Goal: Information Seeking & Learning: Understand process/instructions

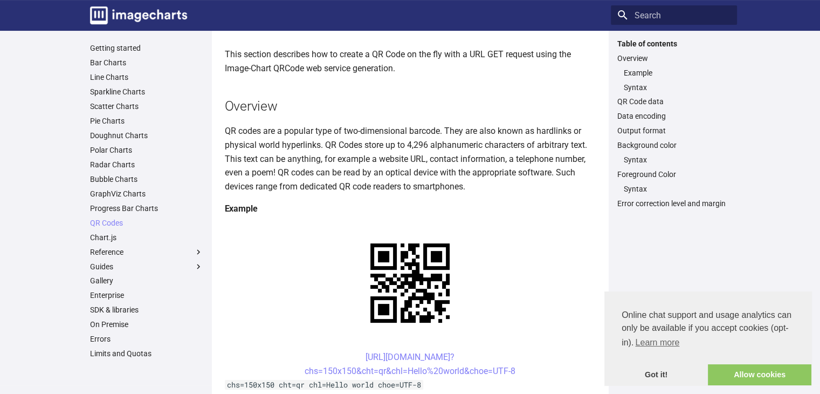
scroll to position [108, 0]
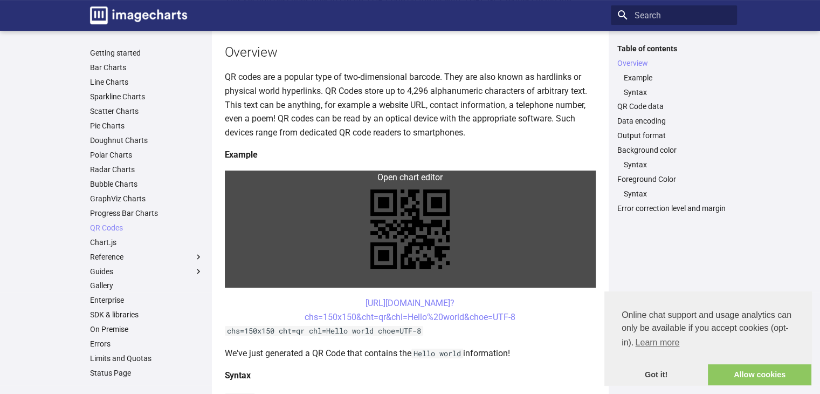
click at [392, 177] on link at bounding box center [410, 228] width 371 height 117
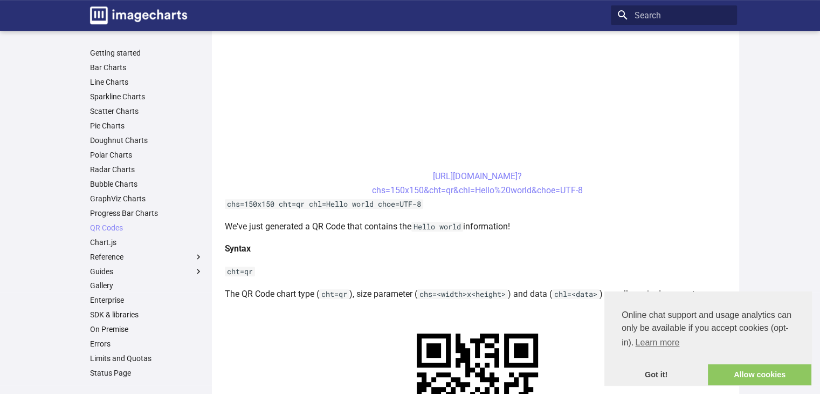
scroll to position [216, 0]
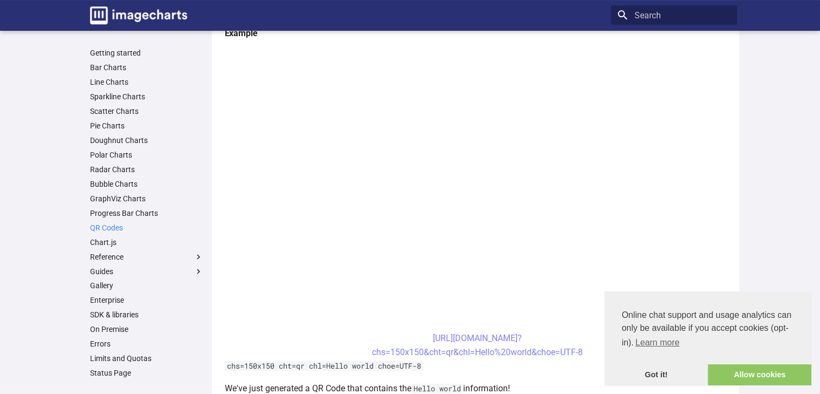
click at [115, 229] on link "QR Codes" at bounding box center [146, 228] width 113 height 10
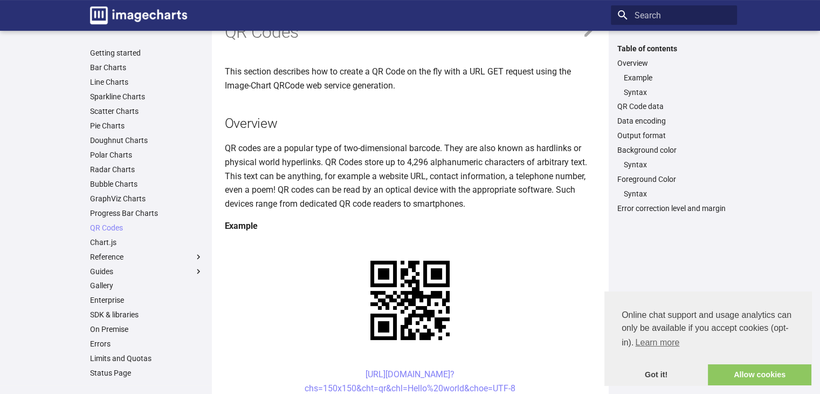
scroll to position [108, 0]
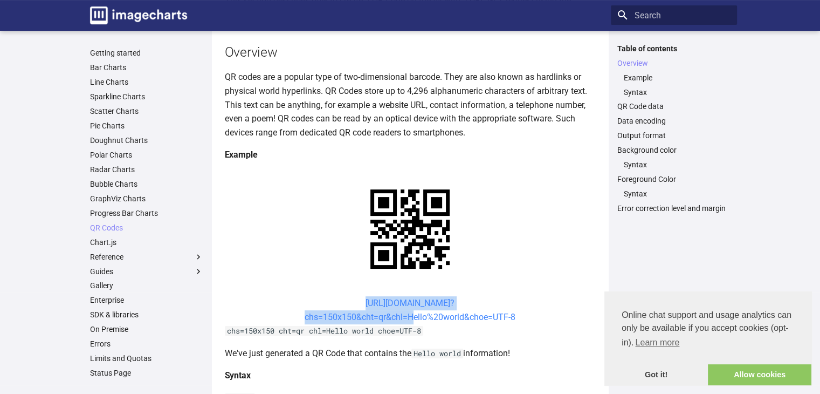
drag, startPoint x: 343, startPoint y: 199, endPoint x: 406, endPoint y: 212, distance: 64.4
click at [406, 296] on center "[URL][DOMAIN_NAME]? chs=150x150&cht=qr&chl=Hello%20world&choe=UTF-8" at bounding box center [410, 309] width 371 height 27
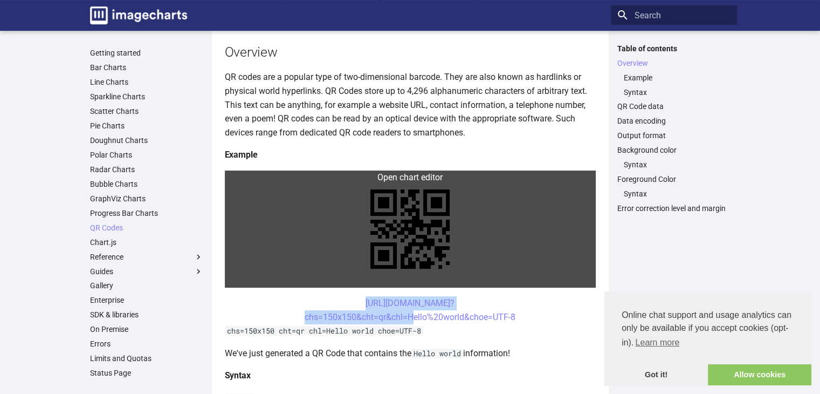
copy link "[URL][DOMAIN_NAME]? chs=150x150&cht=qr&chl="
